Goal: Transaction & Acquisition: Purchase product/service

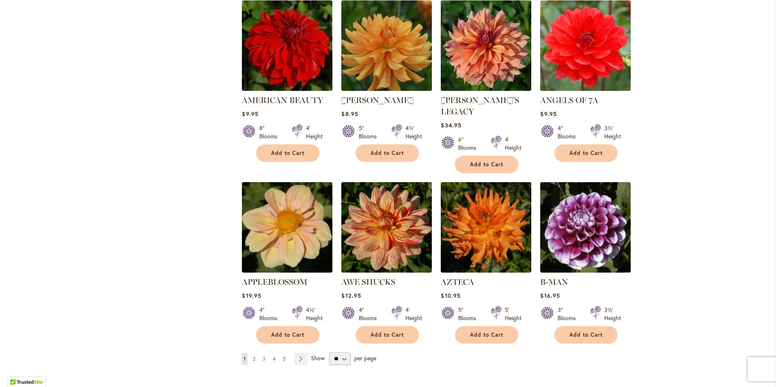
scroll to position [528, 0]
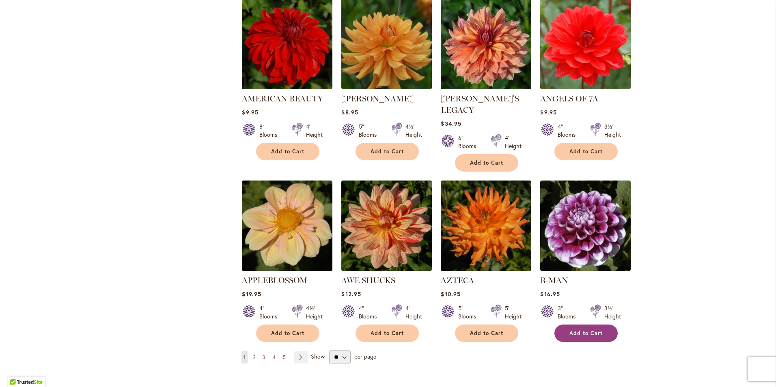
click at [592, 325] on button "Add to Cart" at bounding box center [585, 333] width 63 height 17
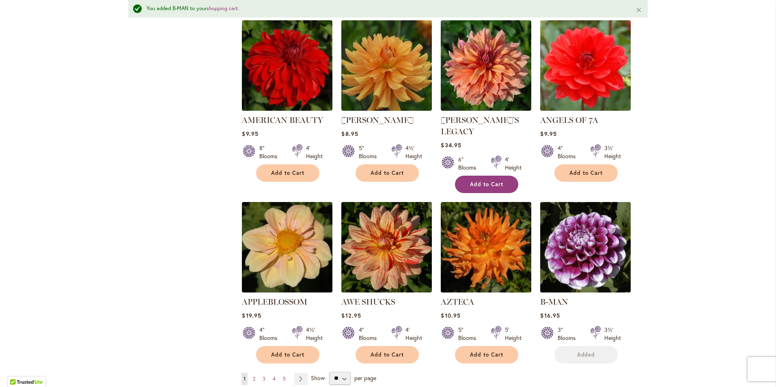
scroll to position [549, 0]
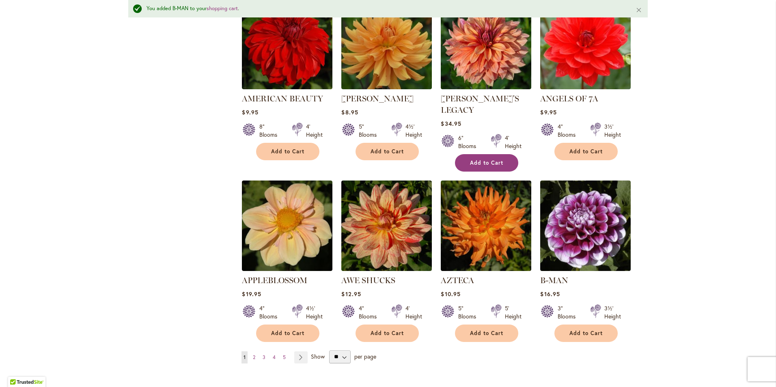
click at [484, 159] on span "Add to Cart" at bounding box center [486, 162] width 33 height 7
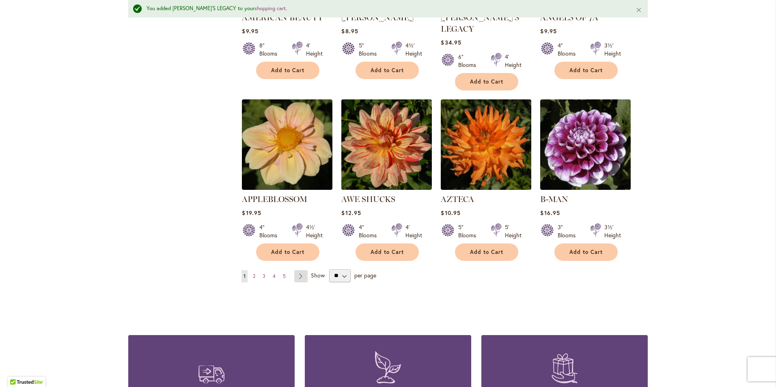
click at [297, 270] on link "Page Next" at bounding box center [300, 276] width 13 height 12
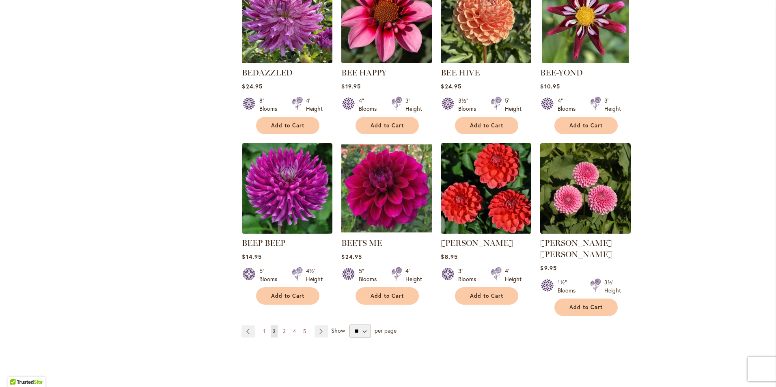
scroll to position [568, 0]
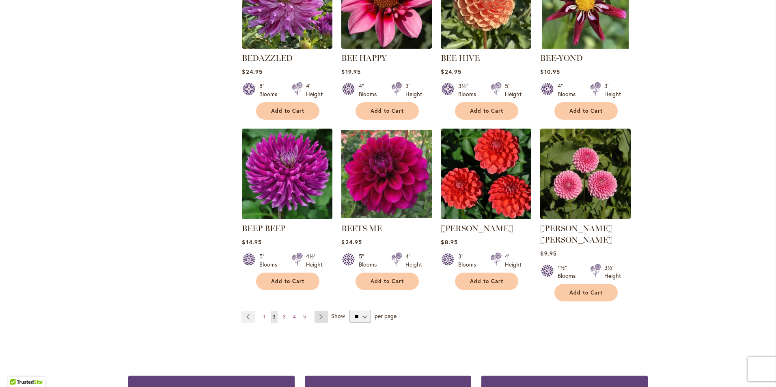
click at [314, 311] on link "Page Next" at bounding box center [320, 317] width 13 height 12
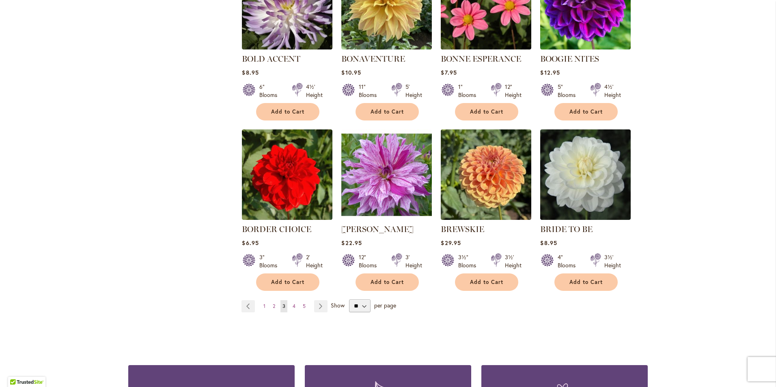
scroll to position [568, 0]
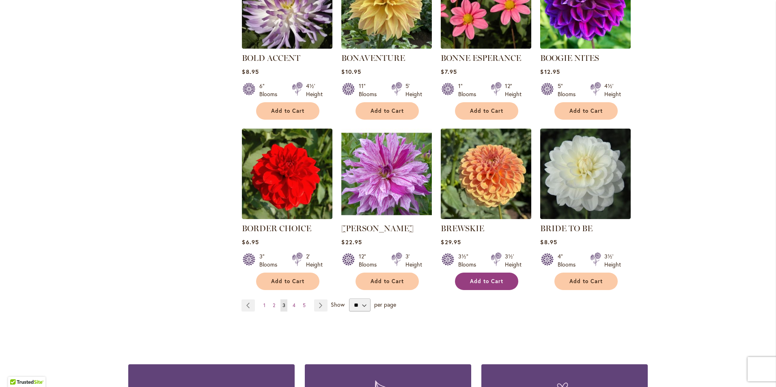
click at [474, 281] on span "Add to Cart" at bounding box center [486, 281] width 33 height 7
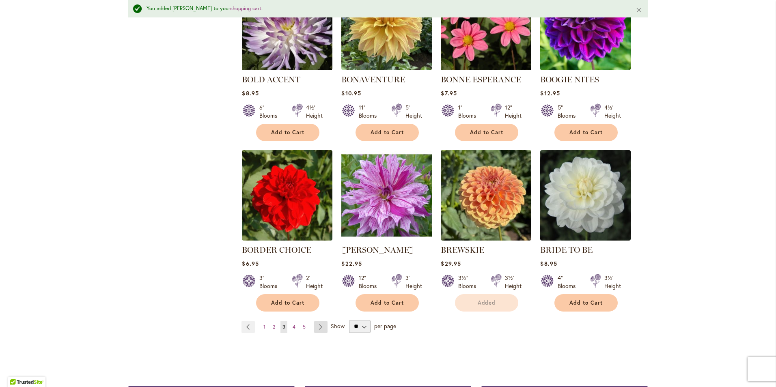
click at [318, 304] on div "Add to Cart" at bounding box center [288, 302] width 90 height 17
click at [318, 325] on link "Page Next" at bounding box center [320, 327] width 13 height 12
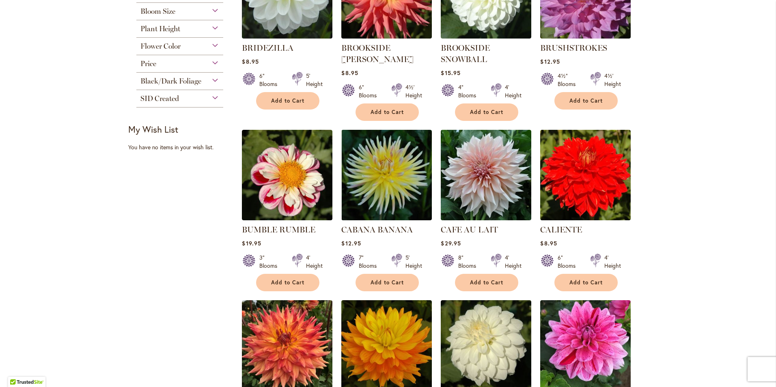
scroll to position [243, 0]
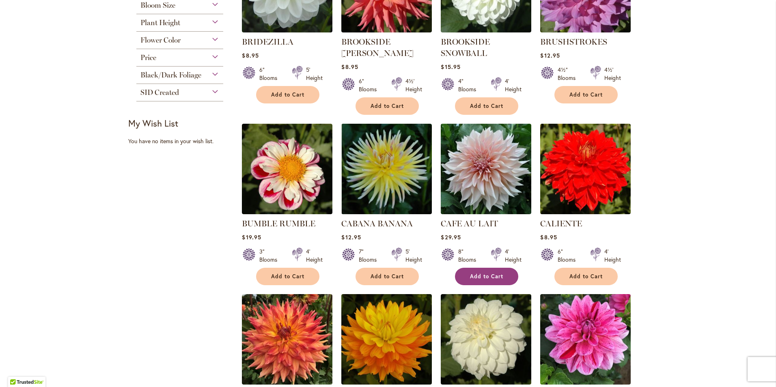
click at [486, 277] on span "Add to Cart" at bounding box center [486, 276] width 33 height 7
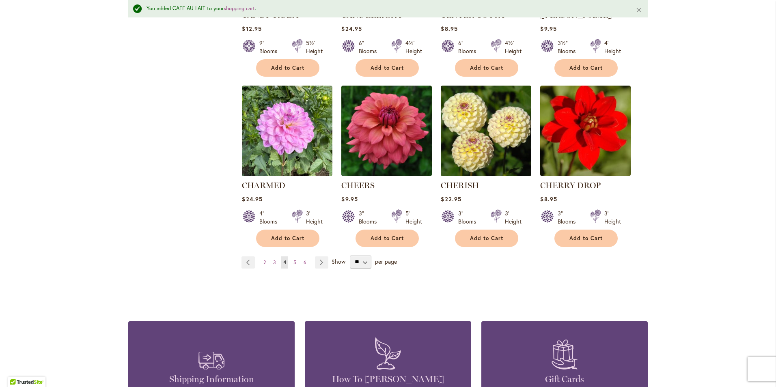
scroll to position [649, 0]
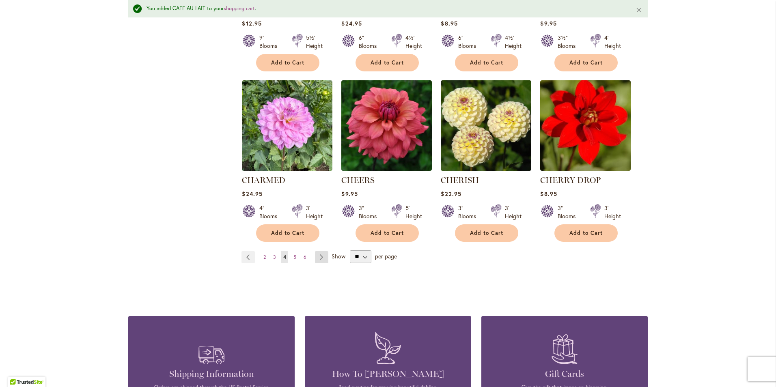
click at [319, 253] on link "Page Next" at bounding box center [321, 257] width 13 height 12
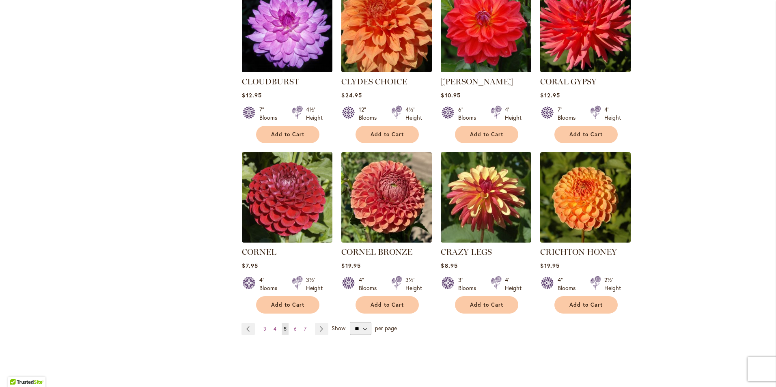
scroll to position [568, 0]
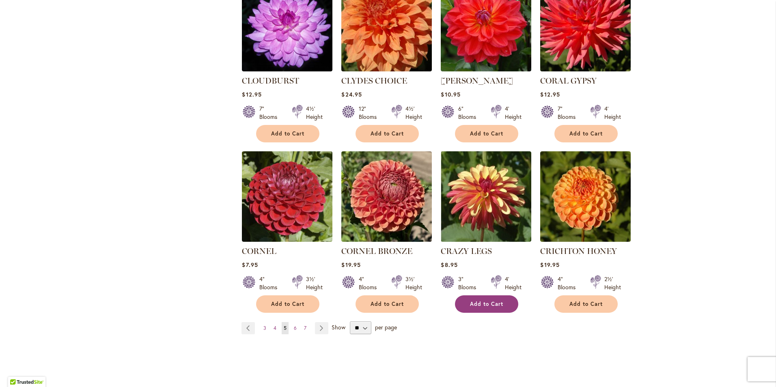
click at [483, 295] on button "Add to Cart" at bounding box center [486, 303] width 63 height 17
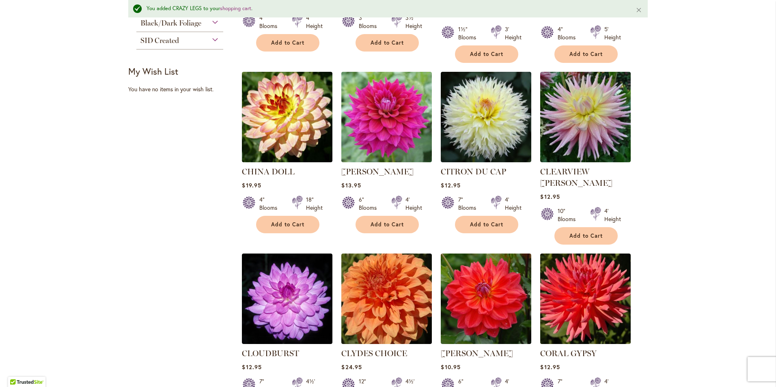
scroll to position [306, 0]
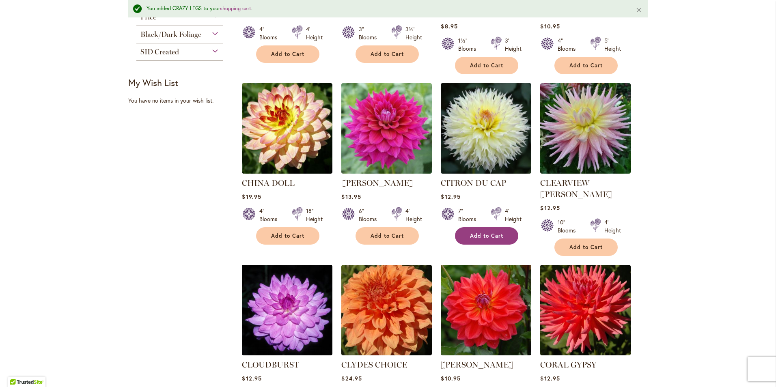
click at [488, 233] on span "Add to Cart" at bounding box center [486, 236] width 33 height 7
click at [295, 233] on span "Add to Cart" at bounding box center [287, 236] width 33 height 7
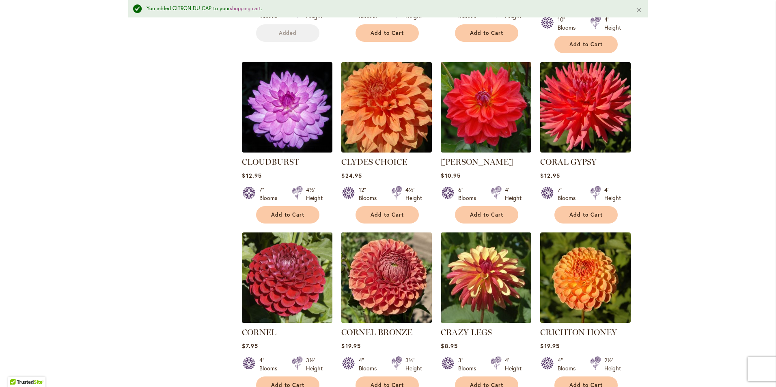
scroll to position [671, 0]
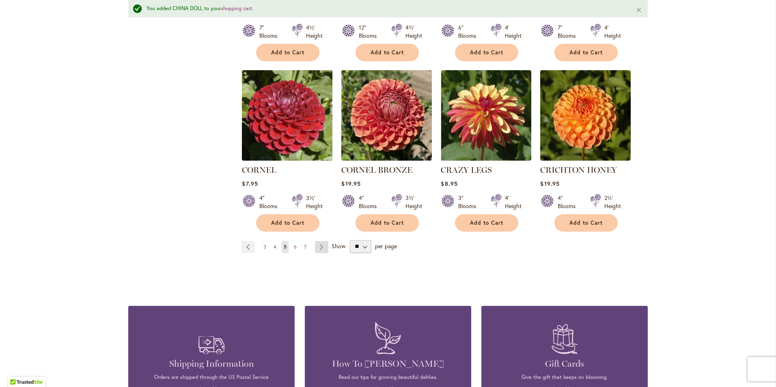
click at [316, 241] on link "Page Next" at bounding box center [321, 247] width 13 height 12
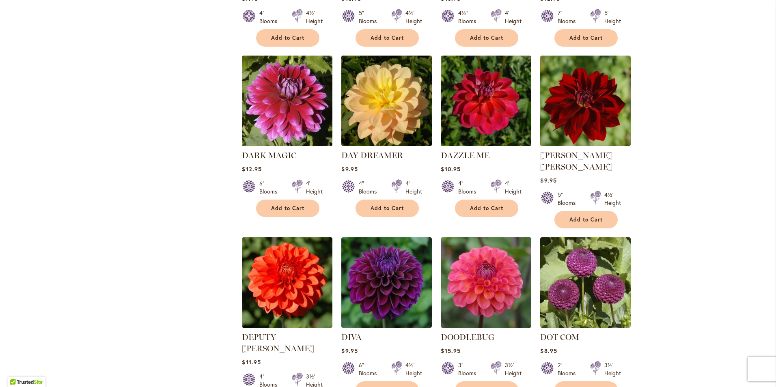
scroll to position [568, 0]
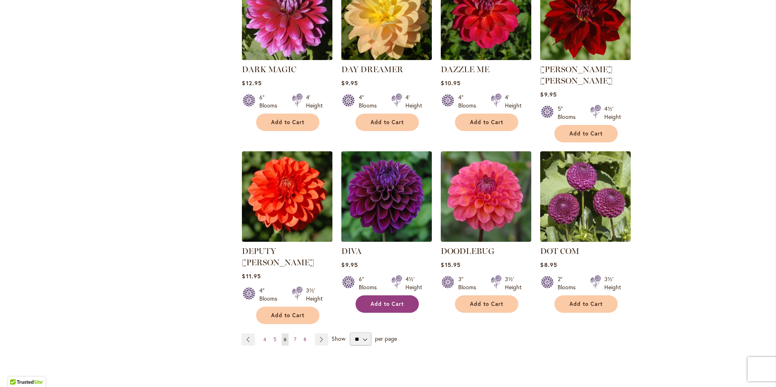
click at [391, 301] on span "Add to Cart" at bounding box center [386, 304] width 33 height 7
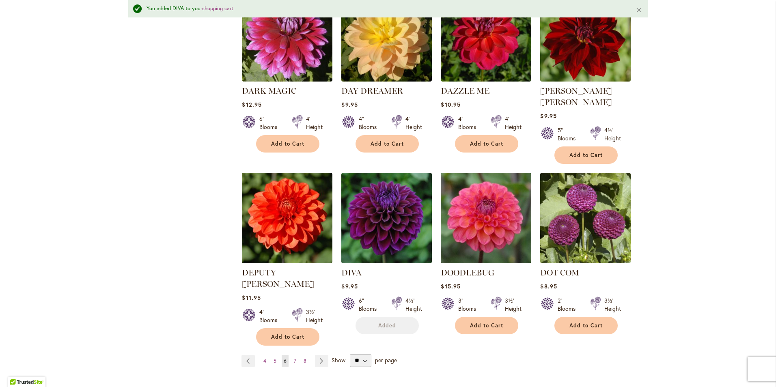
scroll to position [590, 0]
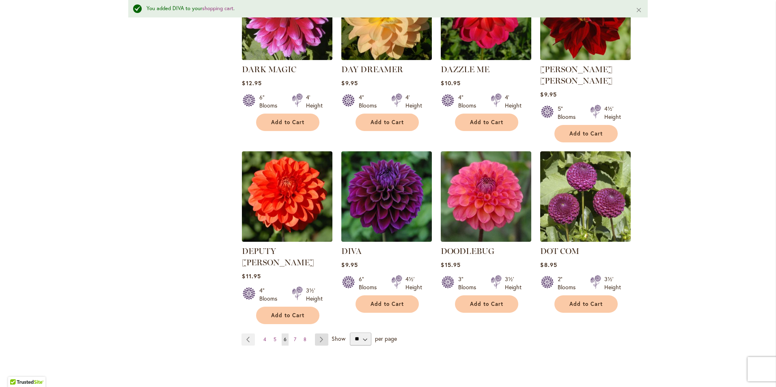
click at [317, 334] on link "Page Next" at bounding box center [321, 340] width 13 height 12
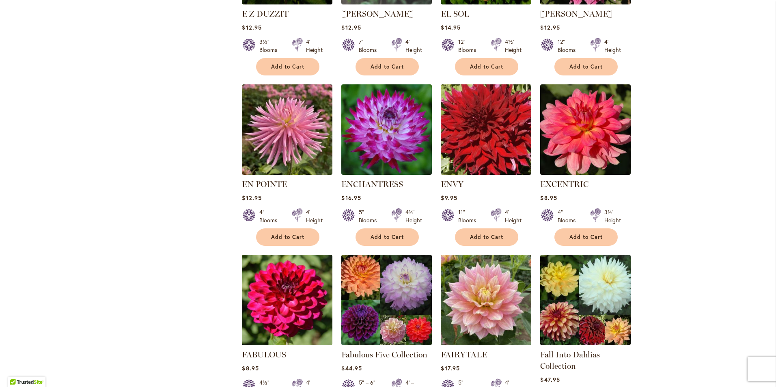
scroll to position [487, 0]
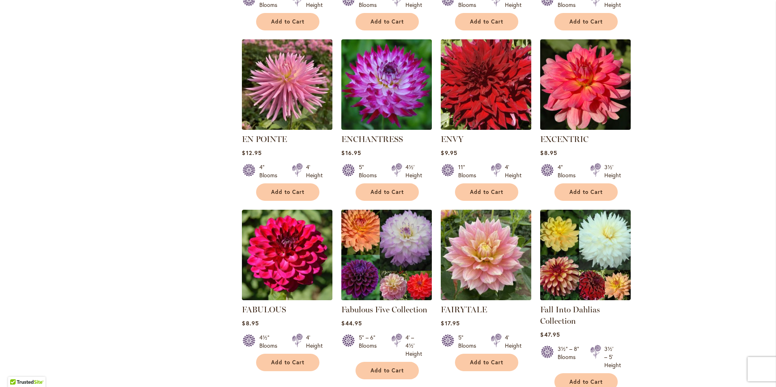
click at [394, 261] on img at bounding box center [386, 254] width 95 height 95
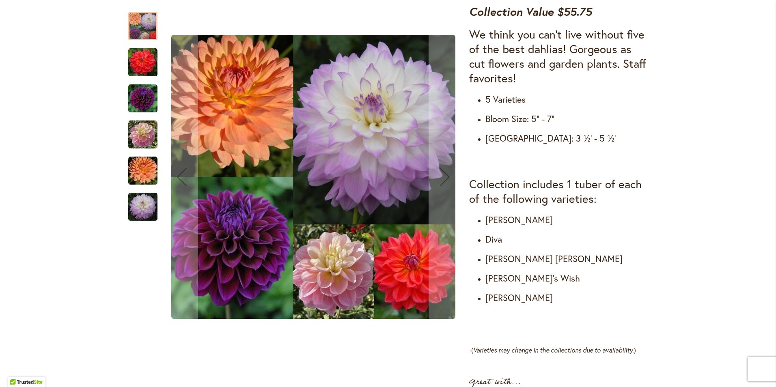
scroll to position [325, 0]
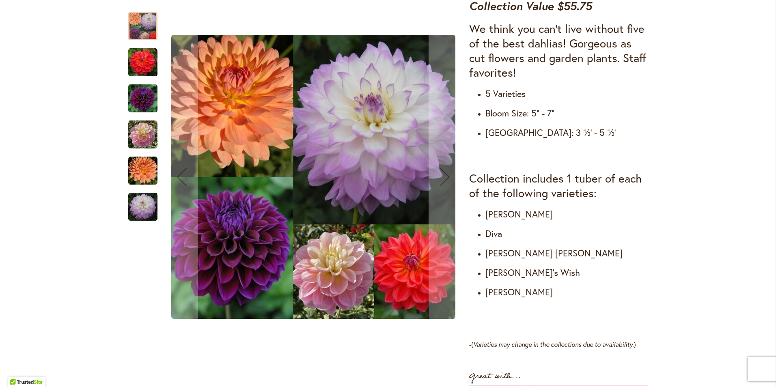
click at [136, 95] on img "DIVA" at bounding box center [142, 98] width 29 height 29
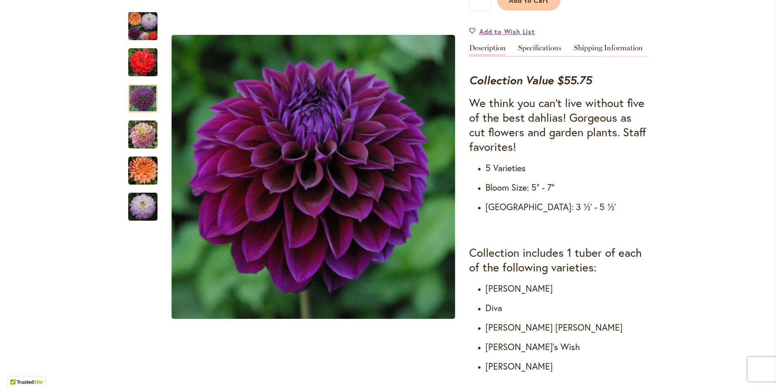
scroll to position [122, 0]
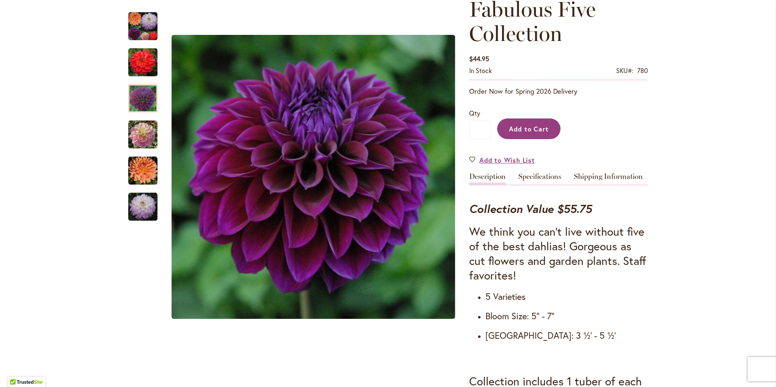
click at [529, 132] on span "Add to Cart" at bounding box center [529, 129] width 40 height 9
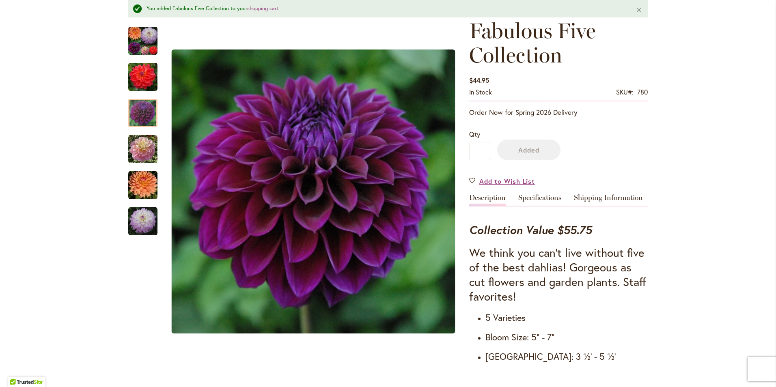
scroll to position [143, 0]
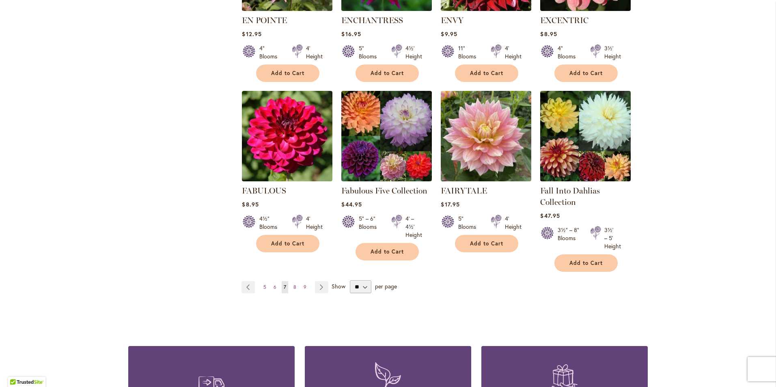
scroll to position [609, 0]
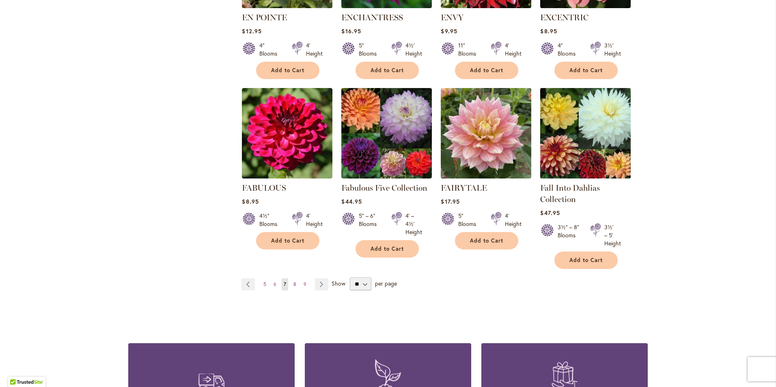
click at [590, 140] on img at bounding box center [585, 133] width 95 height 95
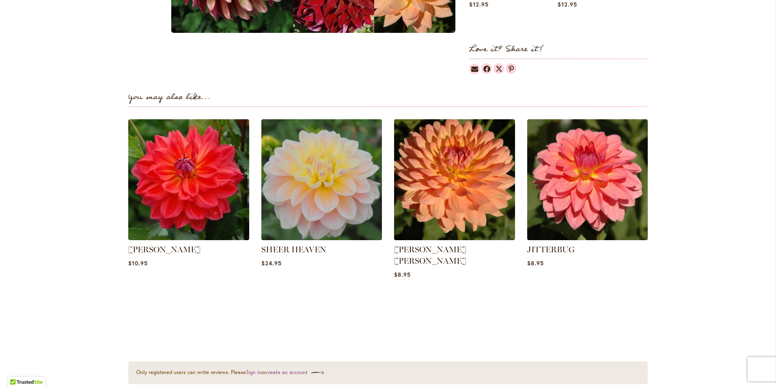
scroll to position [771, 0]
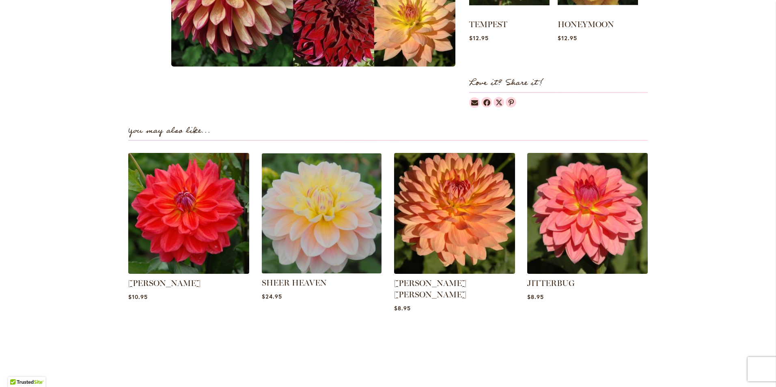
click at [335, 252] on img at bounding box center [321, 214] width 126 height 126
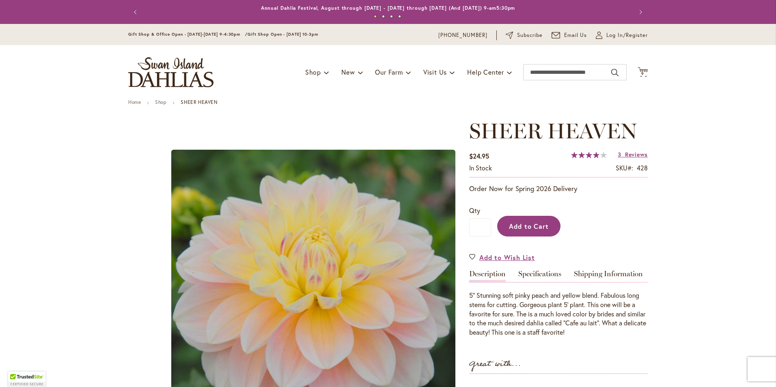
click at [527, 225] on span "Add to Cart" at bounding box center [529, 226] width 40 height 9
click at [641, 72] on span "10" at bounding box center [642, 73] width 5 height 5
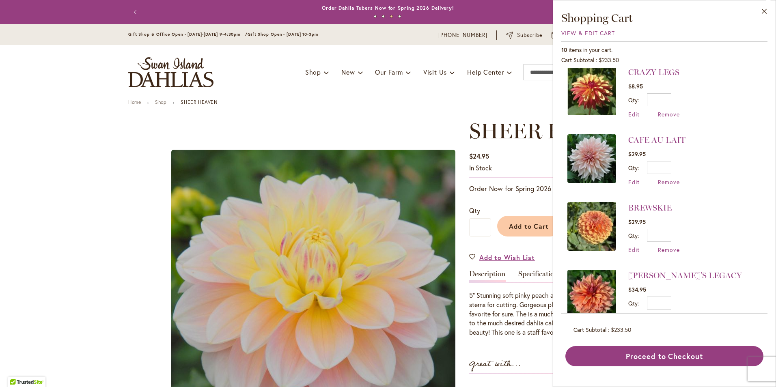
scroll to position [392, 0]
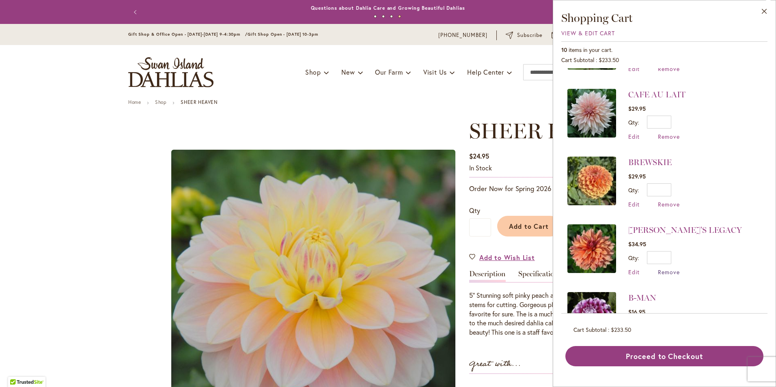
click at [664, 270] on span "Remove" at bounding box center [669, 272] width 22 height 8
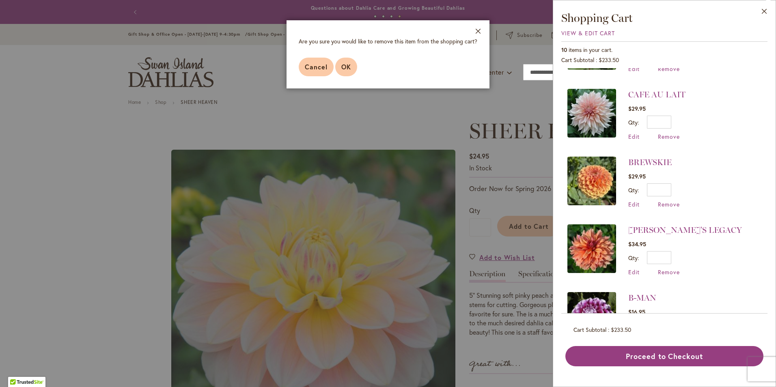
click at [342, 67] on span "OK" at bounding box center [346, 66] width 10 height 9
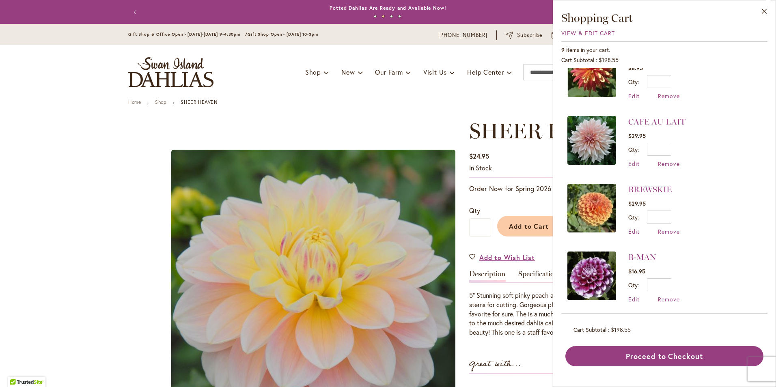
scroll to position [365, 0]
